Goal: Information Seeking & Learning: Learn about a topic

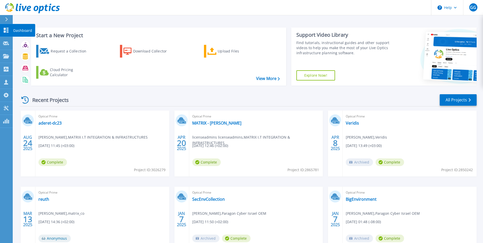
click at [0, 26] on link "Dashboard Dashboard" at bounding box center [6, 30] width 13 height 13
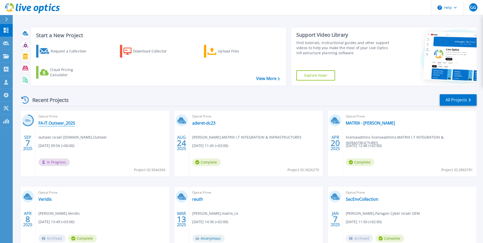
click at [61, 123] on link "FA-IT.Outseer_2025" at bounding box center [56, 122] width 37 height 5
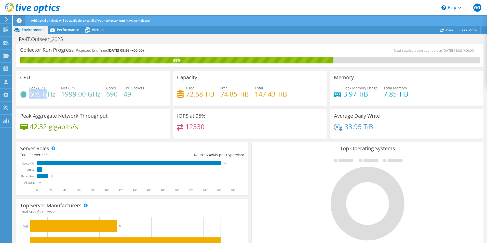
drag, startPoint x: 30, startPoint y: 94, endPoint x: 46, endPoint y: 96, distance: 16.7
click at [46, 96] on h4 "605 GHz" at bounding box center [42, 94] width 26 height 6
drag, startPoint x: 46, startPoint y: 96, endPoint x: 99, endPoint y: 94, distance: 52.5
click at [99, 94] on h4 "1999.00 GHz" at bounding box center [80, 94] width 39 height 6
drag, startPoint x: 99, startPoint y: 94, endPoint x: 69, endPoint y: 31, distance: 70.2
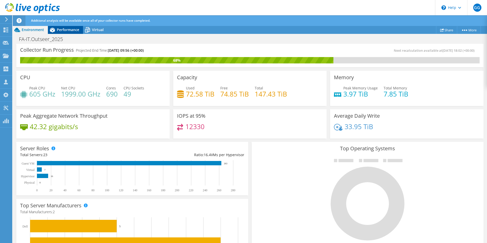
click at [69, 31] on span "Performance" at bounding box center [68, 29] width 22 height 5
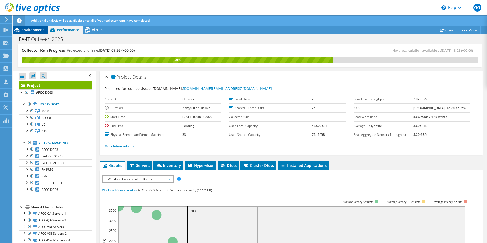
click at [34, 31] on span "Environment" at bounding box center [33, 29] width 22 height 5
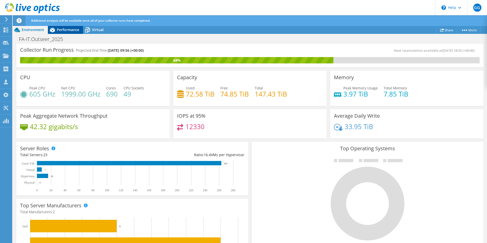
click at [65, 29] on span "Performance" at bounding box center [68, 29] width 22 height 5
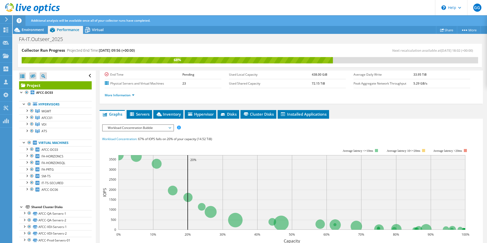
scroll to position [51, 0]
click at [141, 128] on span "Workload Concentration Bubble" at bounding box center [137, 128] width 65 height 6
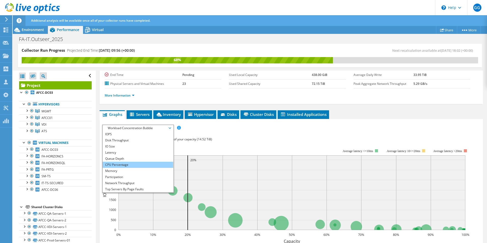
click at [124, 162] on li "CPU Percentage" at bounding box center [138, 165] width 71 height 6
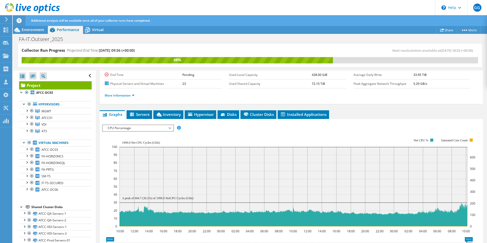
scroll to position [102, 0]
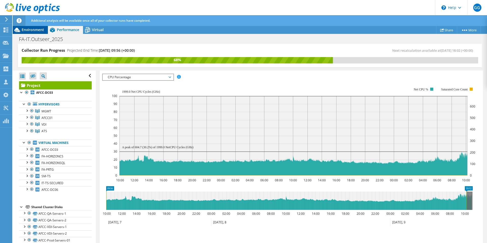
click at [30, 30] on span "Environment" at bounding box center [33, 29] width 22 height 5
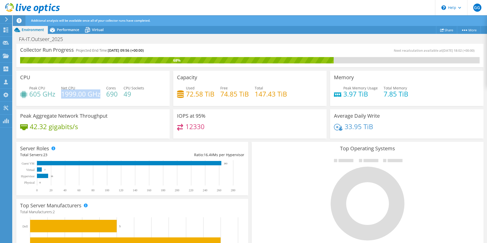
drag, startPoint x: 62, startPoint y: 93, endPoint x: 99, endPoint y: 94, distance: 36.7
click at [99, 94] on h4 "1999.00 GHz" at bounding box center [80, 94] width 39 height 6
drag, startPoint x: 99, startPoint y: 94, endPoint x: 72, endPoint y: 29, distance: 70.2
click at [72, 29] on span "Performance" at bounding box center [68, 29] width 22 height 5
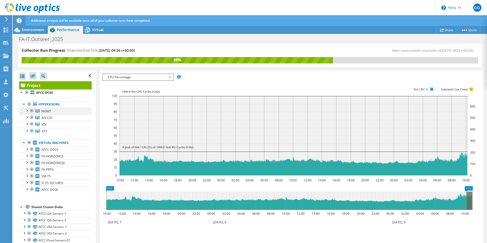
click at [28, 109] on div at bounding box center [26, 110] width 5 height 5
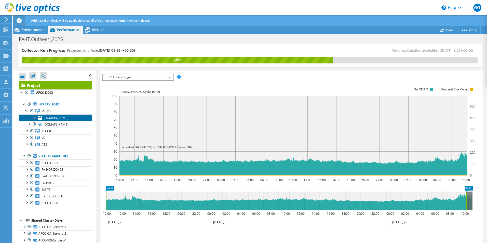
click at [60, 119] on link "[DOMAIN_NAME]" at bounding box center [55, 117] width 73 height 7
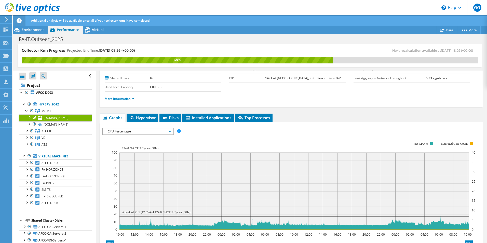
scroll to position [0, 0]
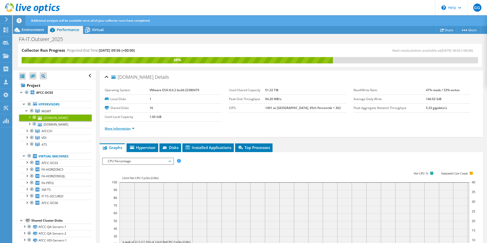
click at [119, 128] on link "More Information" at bounding box center [120, 128] width 30 height 4
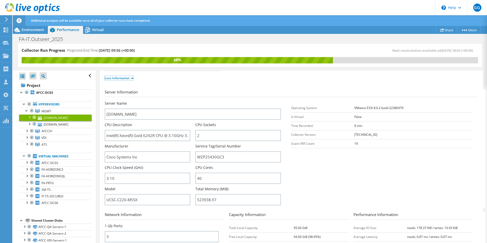
scroll to position [51, 0]
click at [64, 128] on link "[DOMAIN_NAME]" at bounding box center [55, 124] width 73 height 7
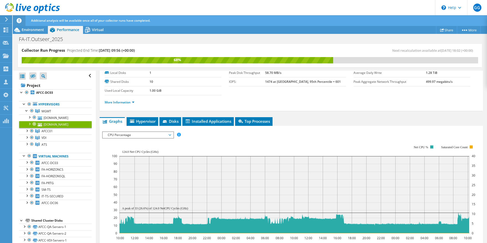
scroll to position [0, 0]
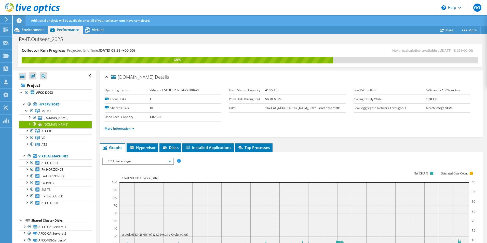
click at [121, 128] on link "More Information" at bounding box center [120, 128] width 30 height 4
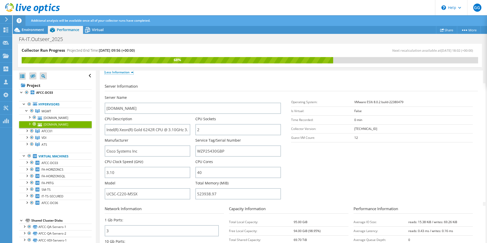
scroll to position [76, 0]
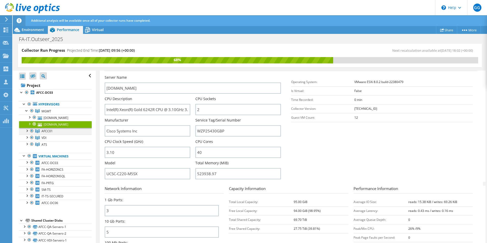
click at [28, 133] on div at bounding box center [26, 130] width 5 height 5
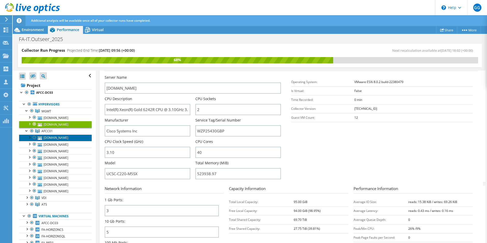
click at [57, 141] on link "[DOMAIN_NAME]" at bounding box center [55, 137] width 73 height 7
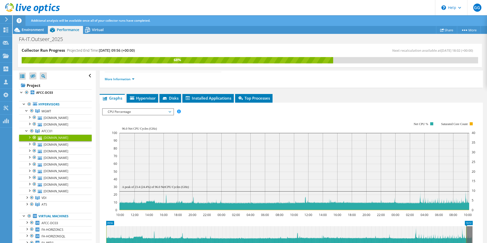
scroll to position [0, 0]
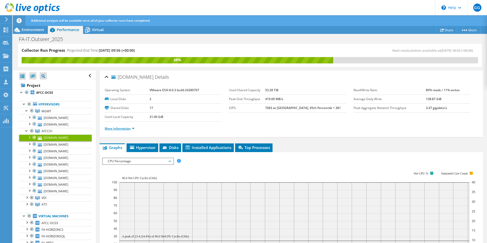
click at [124, 128] on link "More Information" at bounding box center [120, 128] width 30 height 4
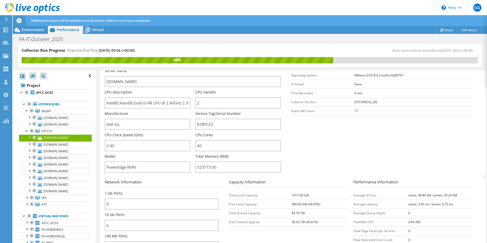
scroll to position [76, 0]
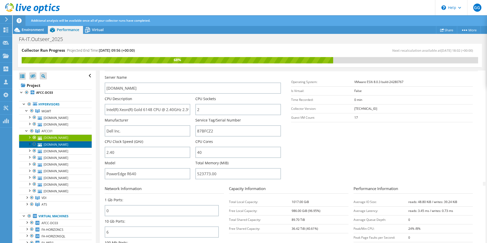
click at [51, 148] on link "[DOMAIN_NAME]" at bounding box center [55, 144] width 73 height 7
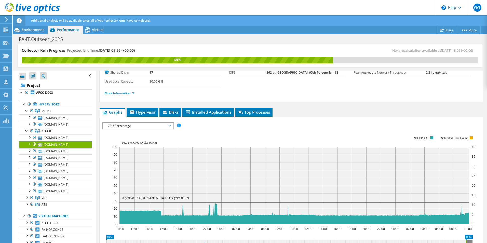
scroll to position [0, 0]
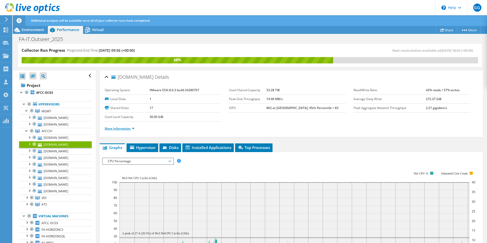
click at [122, 129] on link "More Information" at bounding box center [120, 128] width 30 height 4
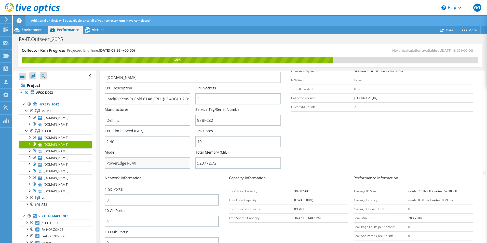
scroll to position [76, 0]
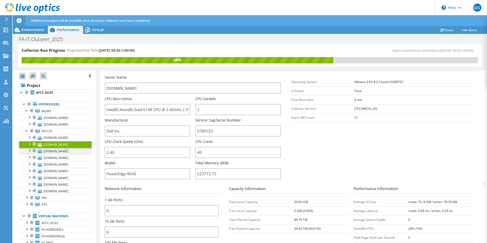
click at [30, 153] on div at bounding box center [29, 150] width 5 height 5
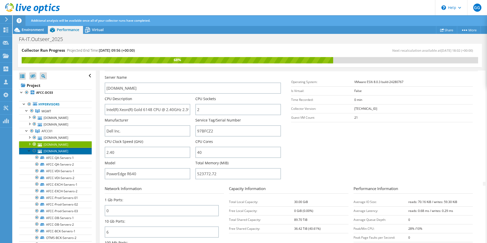
click at [57, 154] on link "[DOMAIN_NAME]" at bounding box center [55, 151] width 73 height 7
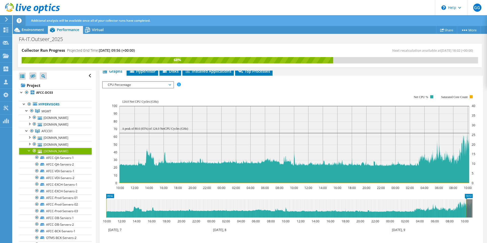
scroll to position [0, 0]
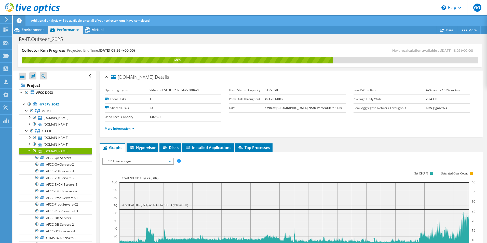
click at [123, 129] on link "More Information" at bounding box center [120, 128] width 30 height 4
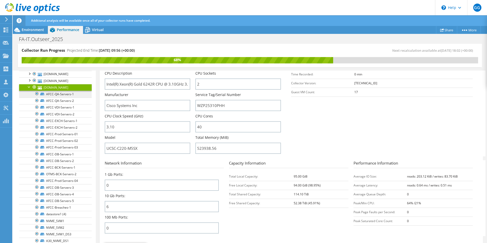
scroll to position [76, 0]
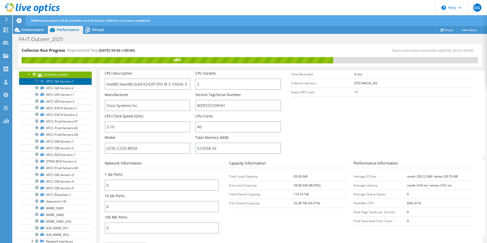
click at [56, 85] on link "AFCC-QA-Servers-1" at bounding box center [55, 81] width 73 height 7
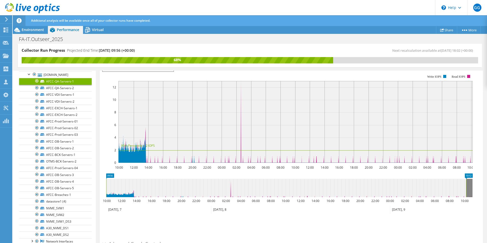
scroll to position [111, 0]
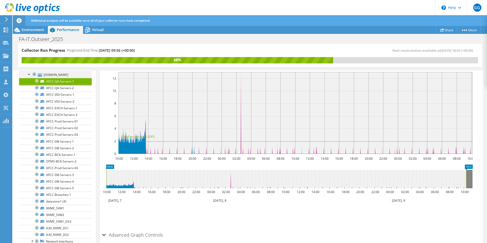
click at [29, 76] on div at bounding box center [29, 73] width 5 height 5
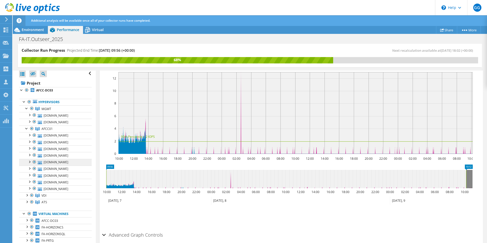
scroll to position [0, 0]
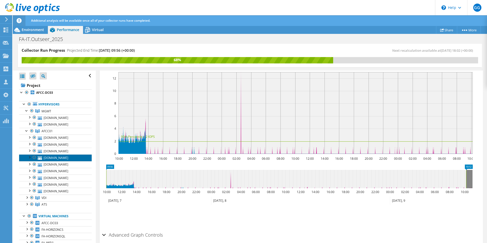
click at [57, 161] on link "[DOMAIN_NAME]" at bounding box center [55, 157] width 73 height 7
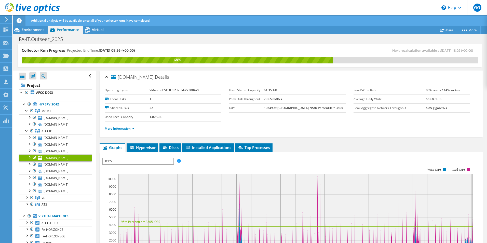
click at [119, 128] on link "More Information" at bounding box center [120, 128] width 30 height 4
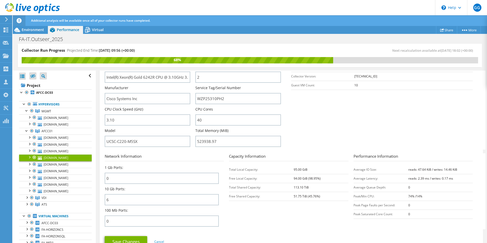
scroll to position [102, 0]
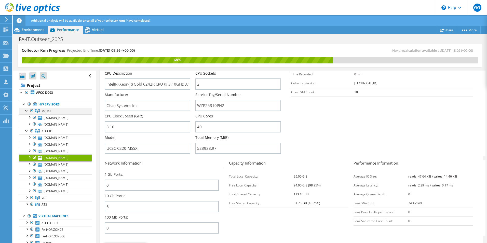
click at [27, 110] on div at bounding box center [26, 110] width 5 height 5
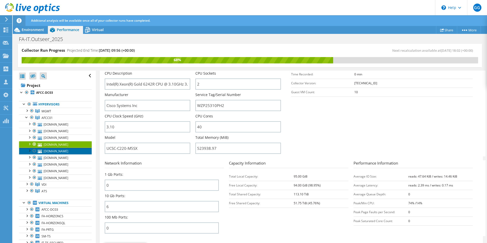
click at [57, 154] on link "[DOMAIN_NAME]" at bounding box center [55, 151] width 73 height 7
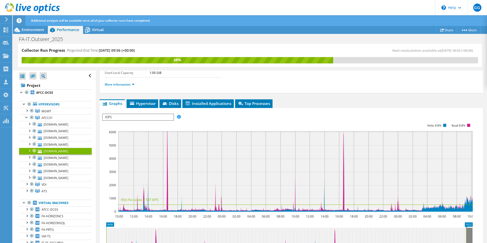
scroll to position [0, 0]
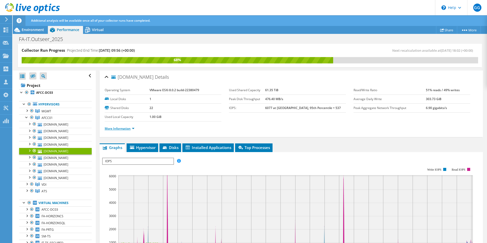
click at [120, 128] on link "More Information" at bounding box center [120, 128] width 30 height 4
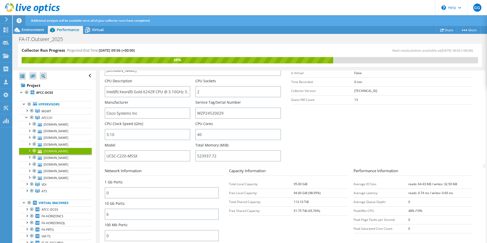
scroll to position [102, 0]
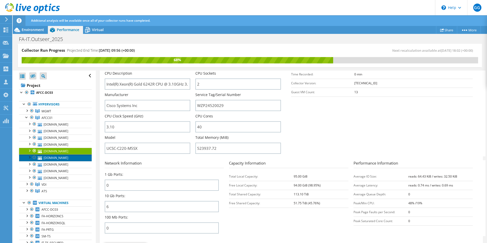
click at [61, 161] on link "[DOMAIN_NAME]" at bounding box center [55, 157] width 73 height 7
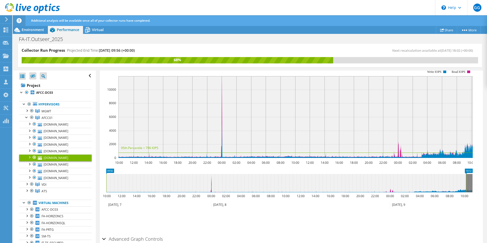
scroll to position [0, 0]
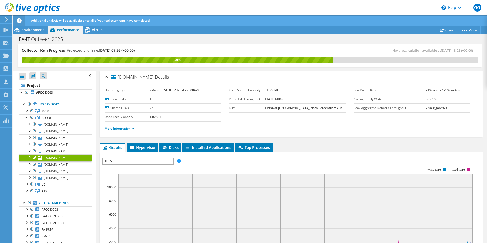
click at [125, 129] on link "More Information" at bounding box center [120, 128] width 30 height 4
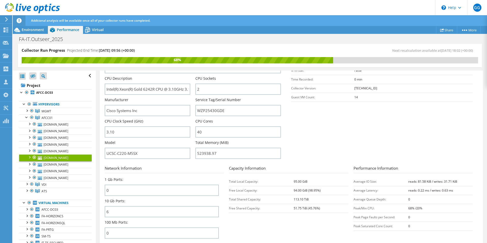
scroll to position [102, 0]
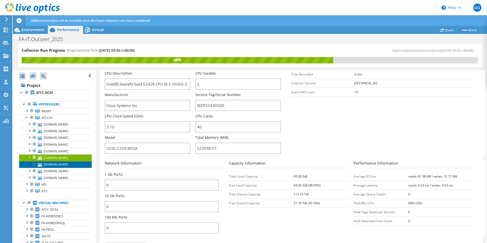
click at [61, 168] on link "[DOMAIN_NAME]" at bounding box center [55, 164] width 73 height 7
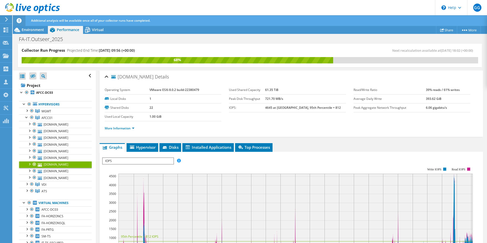
scroll to position [0, 0]
click at [122, 127] on link "More Information" at bounding box center [120, 128] width 30 height 4
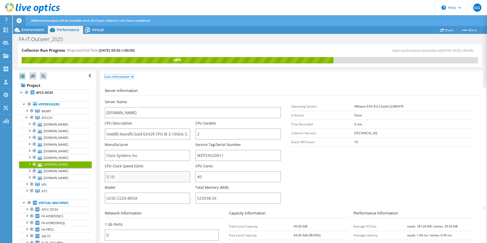
scroll to position [51, 0]
click at [61, 174] on link "[DOMAIN_NAME]" at bounding box center [55, 171] width 73 height 7
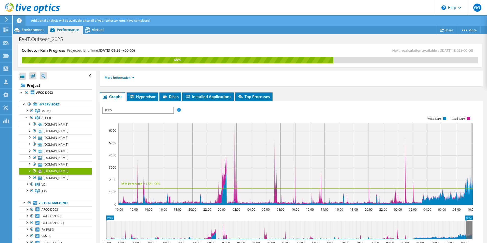
scroll to position [0, 0]
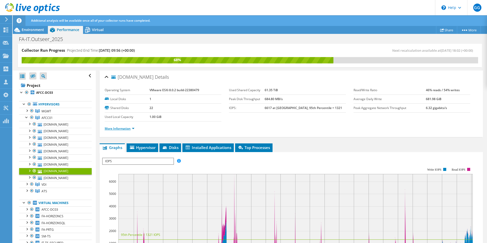
click at [118, 129] on link "More Information" at bounding box center [120, 128] width 30 height 4
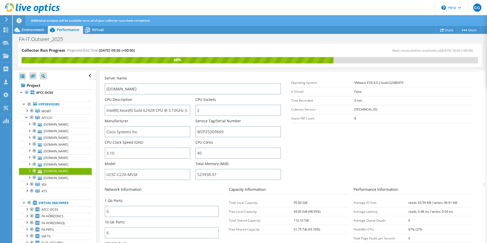
scroll to position [76, 0]
click at [50, 181] on link "[DOMAIN_NAME]" at bounding box center [55, 177] width 73 height 7
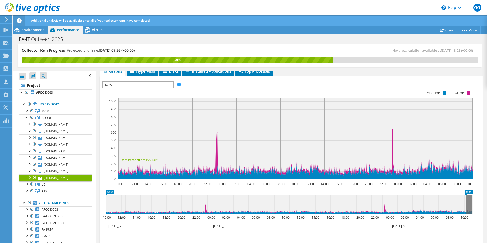
scroll to position [0, 0]
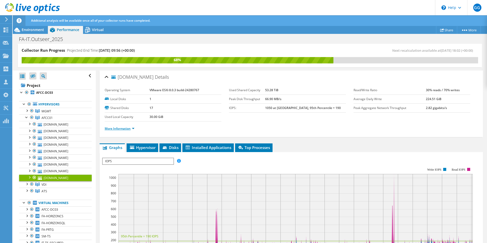
click at [123, 129] on link "More Information" at bounding box center [120, 128] width 30 height 4
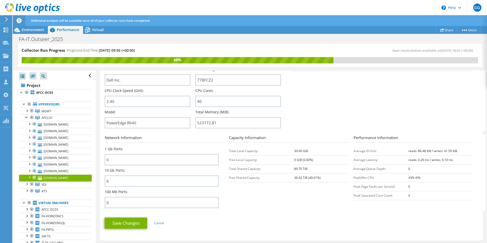
scroll to position [204, 0]
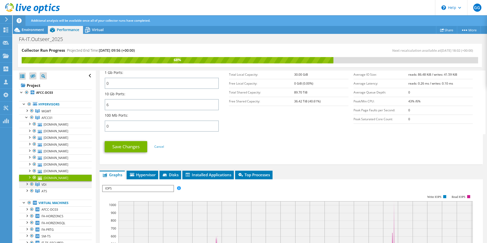
click at [26, 186] on div at bounding box center [26, 183] width 5 height 5
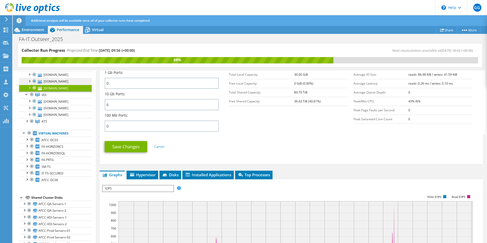
scroll to position [102, 0]
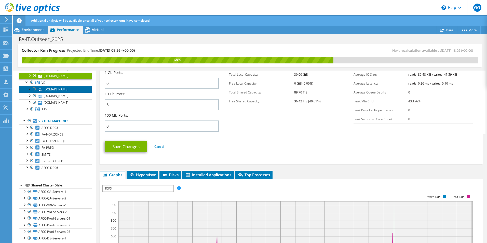
click at [50, 92] on link "[DOMAIN_NAME]" at bounding box center [55, 89] width 73 height 7
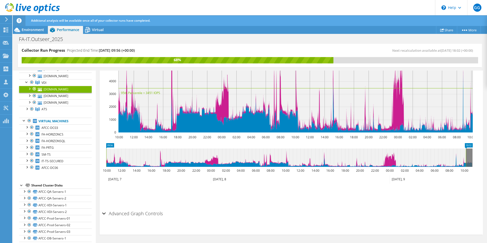
scroll to position [0, 0]
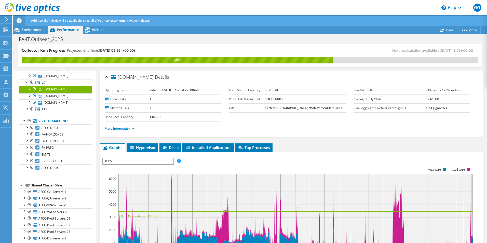
click at [125, 128] on link "More Information" at bounding box center [120, 128] width 30 height 4
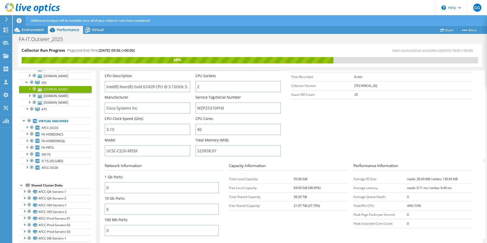
scroll to position [102, 0]
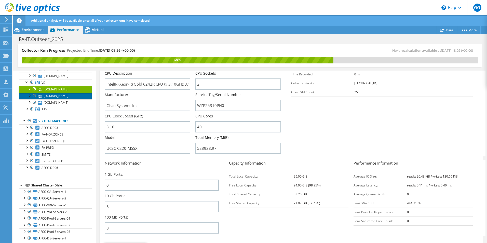
click at [52, 99] on link "[DOMAIN_NAME]" at bounding box center [55, 96] width 73 height 7
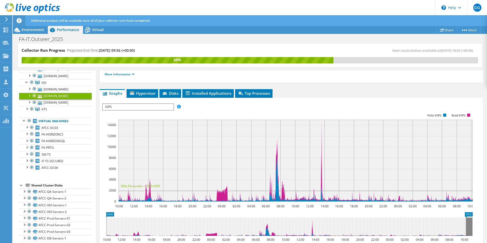
scroll to position [0, 0]
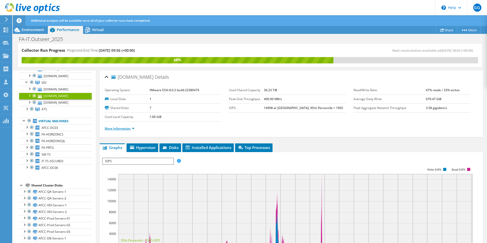
click at [116, 128] on link "More Information" at bounding box center [120, 128] width 30 height 4
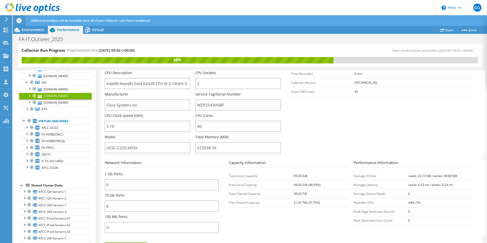
scroll to position [102, 0]
click at [49, 106] on link "[DOMAIN_NAME]" at bounding box center [55, 102] width 73 height 7
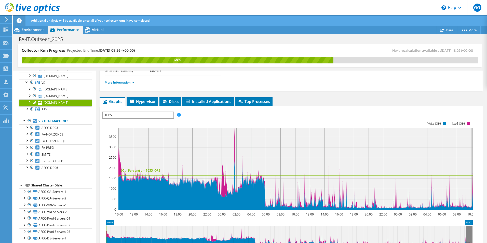
scroll to position [0, 0]
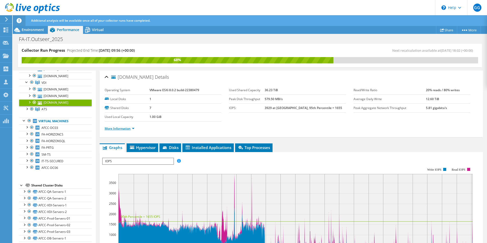
click at [121, 129] on link "More Information" at bounding box center [120, 128] width 30 height 4
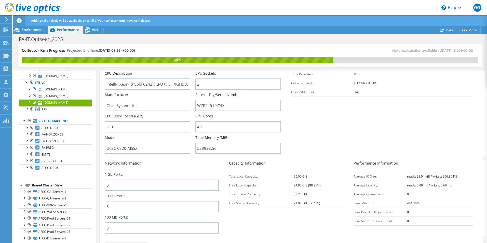
scroll to position [76, 0]
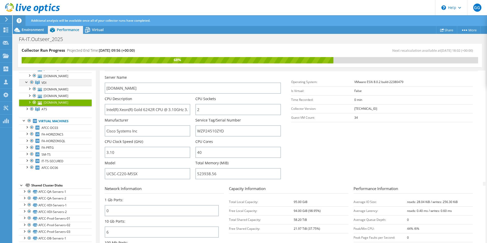
click at [26, 84] on div at bounding box center [26, 81] width 5 height 5
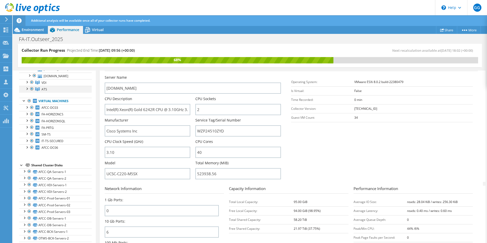
click at [27, 91] on div at bounding box center [26, 88] width 5 height 5
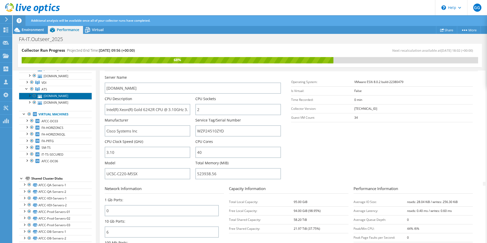
click at [53, 99] on link "[DOMAIN_NAME]" at bounding box center [55, 96] width 73 height 7
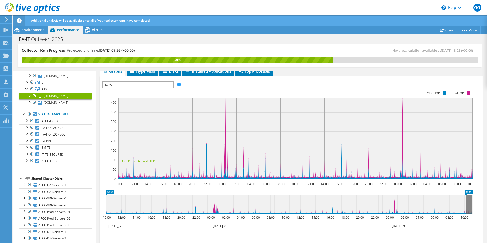
scroll to position [0, 0]
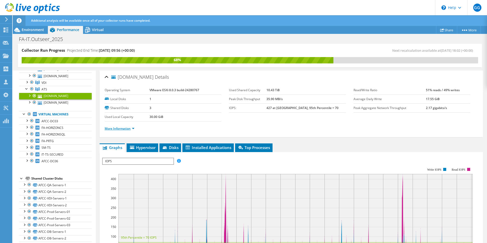
click at [126, 127] on link "More Information" at bounding box center [120, 128] width 30 height 4
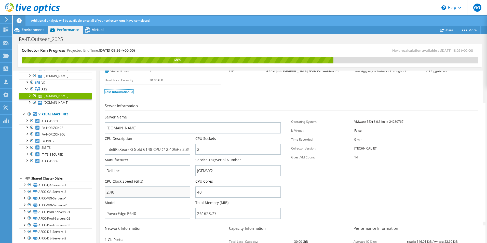
scroll to position [102, 0]
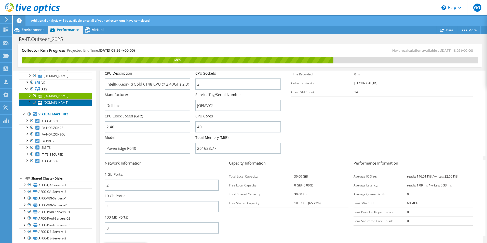
click at [58, 106] on link "[DOMAIN_NAME]" at bounding box center [55, 102] width 73 height 7
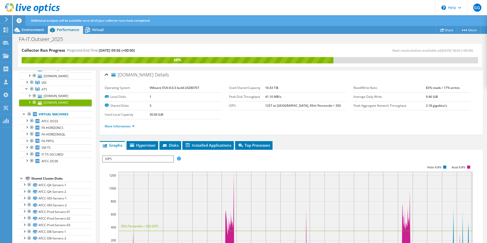
scroll to position [0, 0]
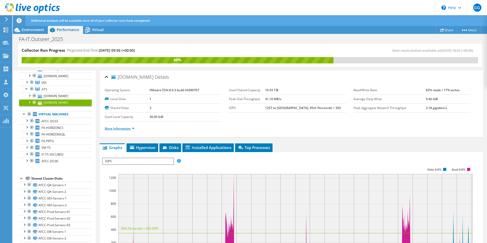
click at [123, 128] on link "More Information" at bounding box center [120, 128] width 30 height 4
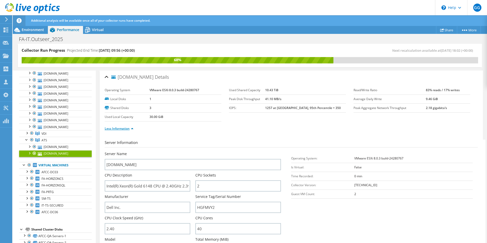
click at [114, 129] on link "Less Information" at bounding box center [119, 128] width 29 height 4
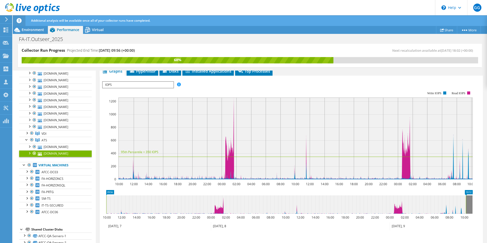
scroll to position [25, 0]
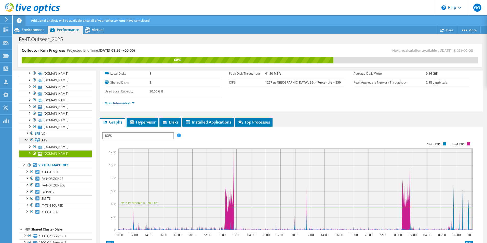
click at [26, 142] on div at bounding box center [26, 139] width 5 height 5
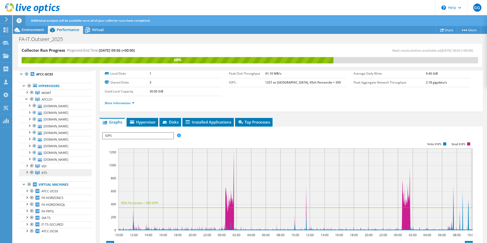
scroll to position [0, 0]
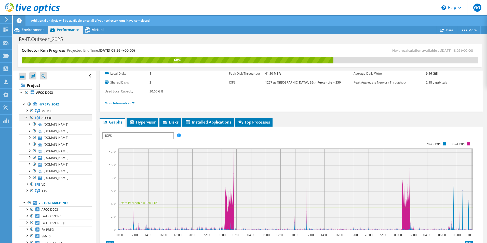
click at [25, 117] on div at bounding box center [26, 116] width 5 height 5
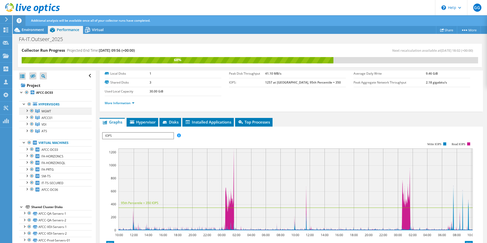
click at [27, 110] on div at bounding box center [26, 110] width 5 height 5
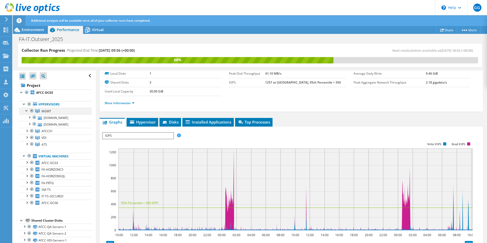
click at [27, 110] on div at bounding box center [26, 110] width 5 height 5
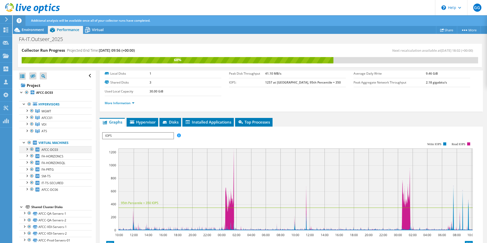
click at [27, 149] on div at bounding box center [26, 148] width 5 height 5
click at [32, 27] on span "Environment" at bounding box center [33, 29] width 22 height 5
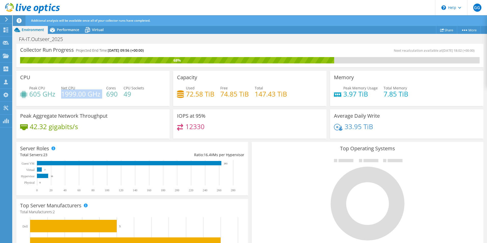
drag, startPoint x: 62, startPoint y: 93, endPoint x: 102, endPoint y: 96, distance: 40.6
click at [102, 96] on div "Peak CPU 605 GHz Net CPU 1999.00 GHz Cores 690 CPU Sockets 49" at bounding box center [93, 93] width 146 height 17
